Goal: Task Accomplishment & Management: Manage account settings

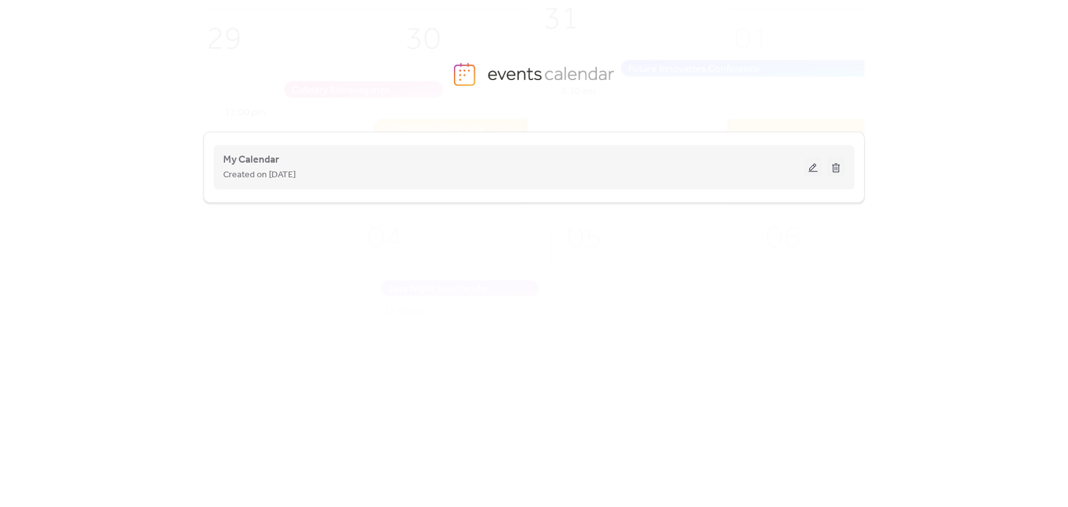
click at [494, 179] on div "Created on [DATE]" at bounding box center [513, 174] width 581 height 15
click at [808, 174] on button at bounding box center [813, 167] width 18 height 19
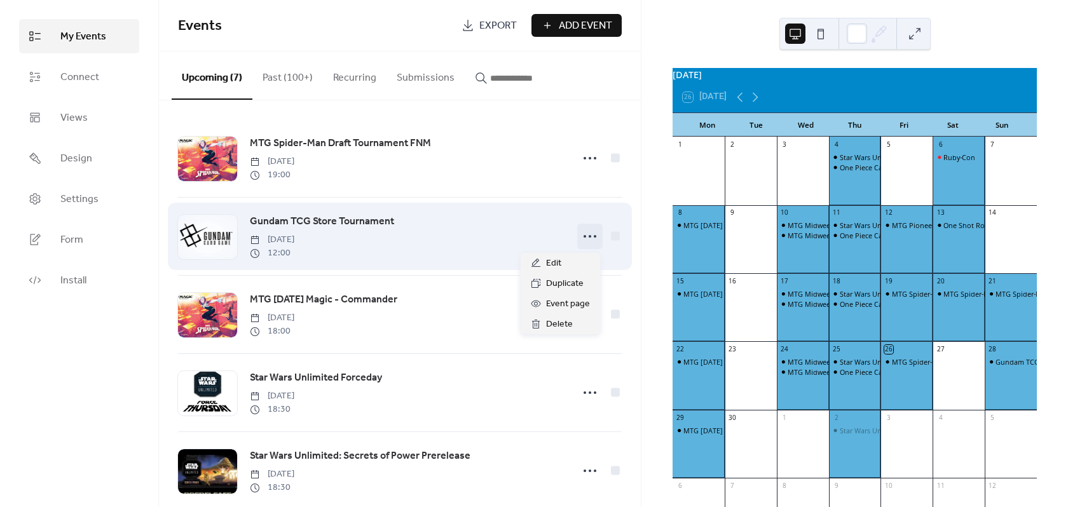
click at [590, 239] on icon at bounding box center [590, 236] width 20 height 20
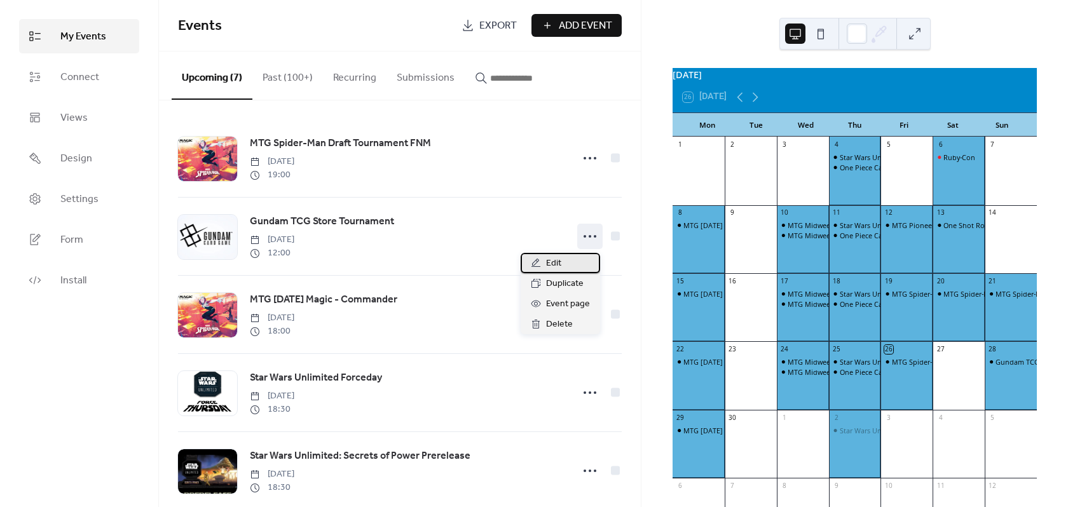
click at [554, 262] on span "Edit" at bounding box center [553, 263] width 15 height 15
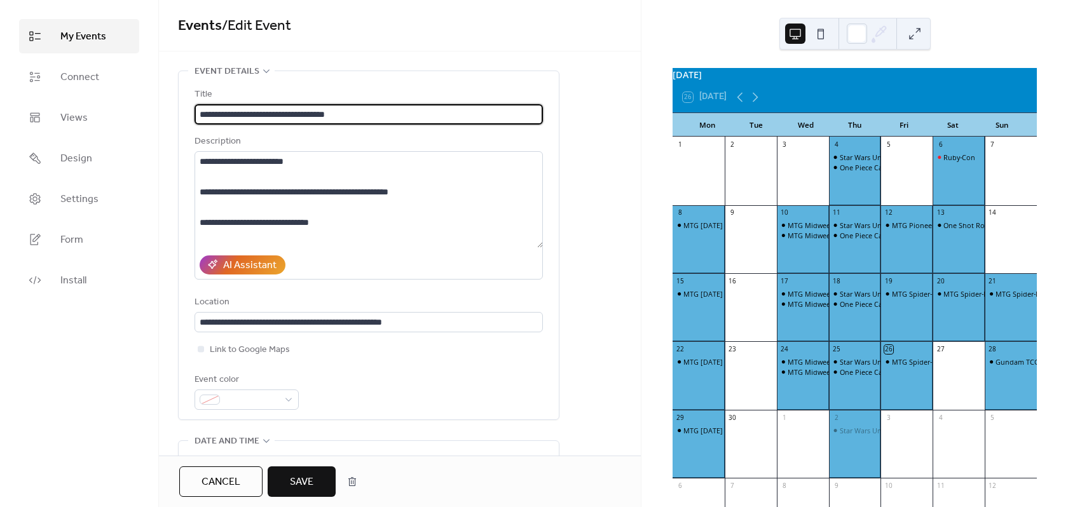
type input "**********"
click at [320, 489] on button "Save" at bounding box center [302, 482] width 68 height 31
